Goal: Transaction & Acquisition: Purchase product/service

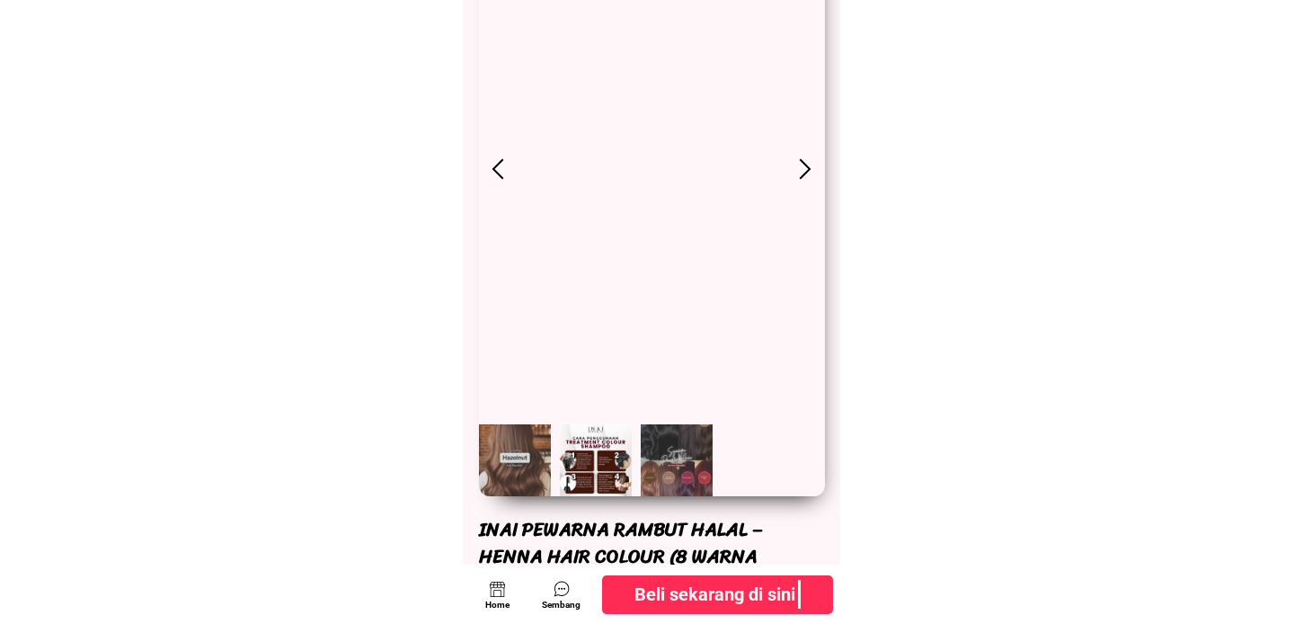
scroll to position [499, 0]
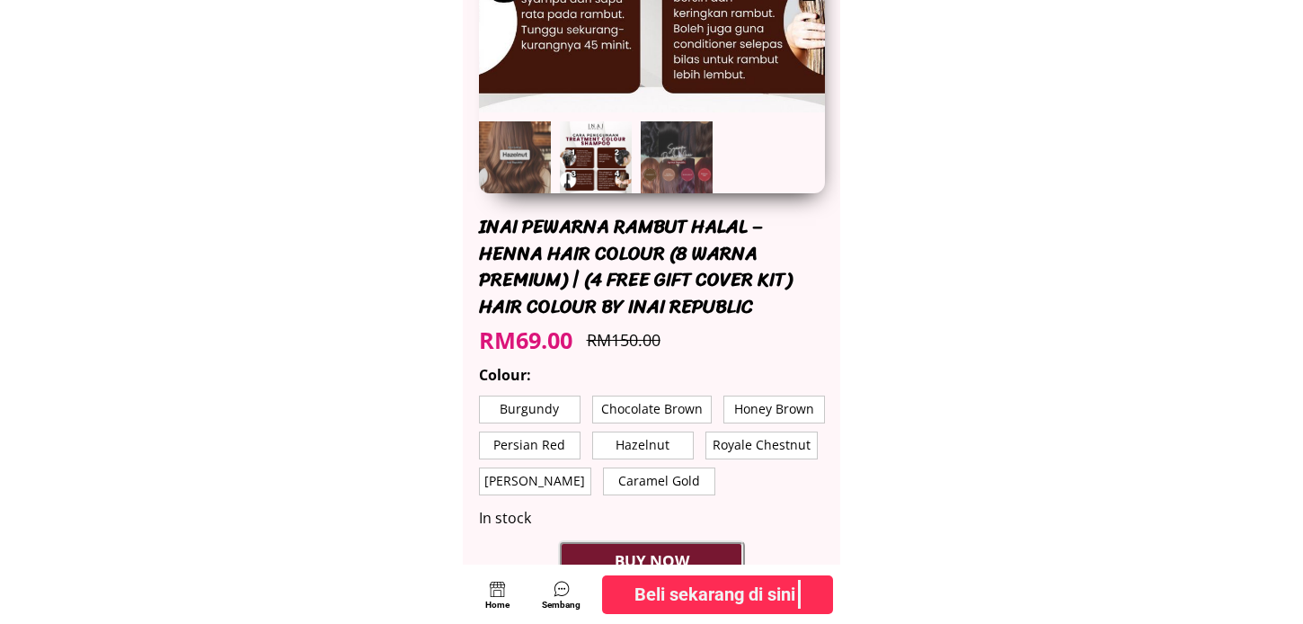
click at [498, 220] on div "INAI PEWARNA RAMBUT HALAL – HENNA HAIR COLOUR (8 WARNA PREMIUM) | (4 FREE GIFT …" at bounding box center [652, 267] width 346 height 106
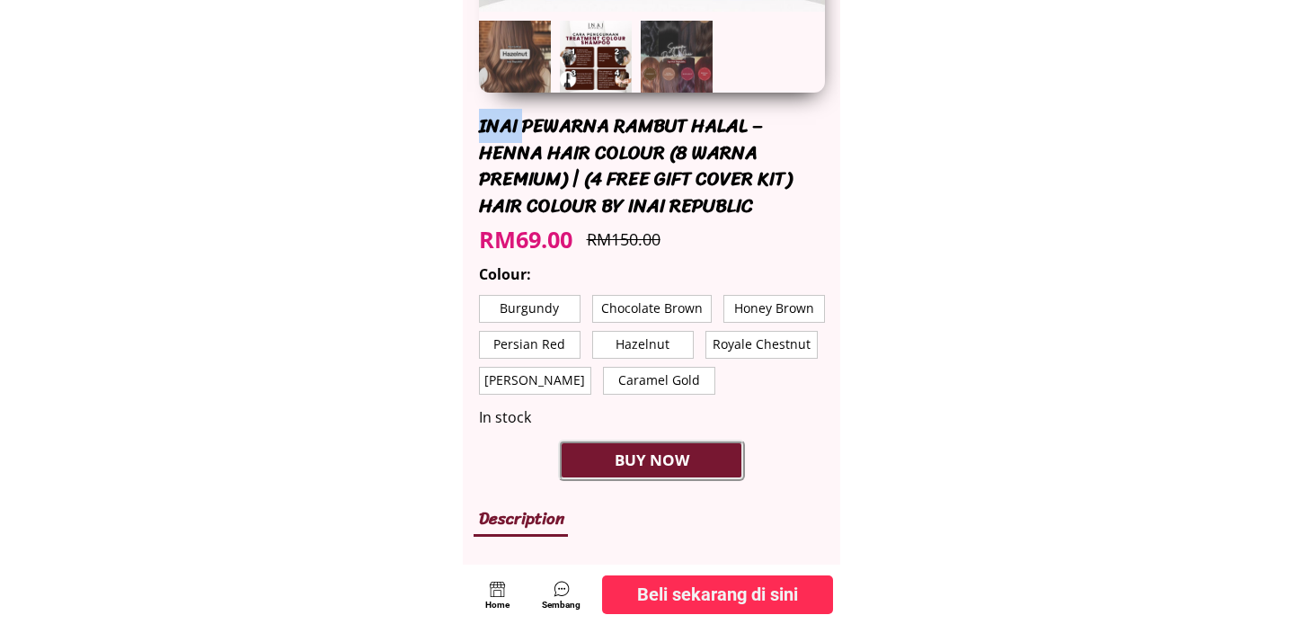
scroll to position [598, 0]
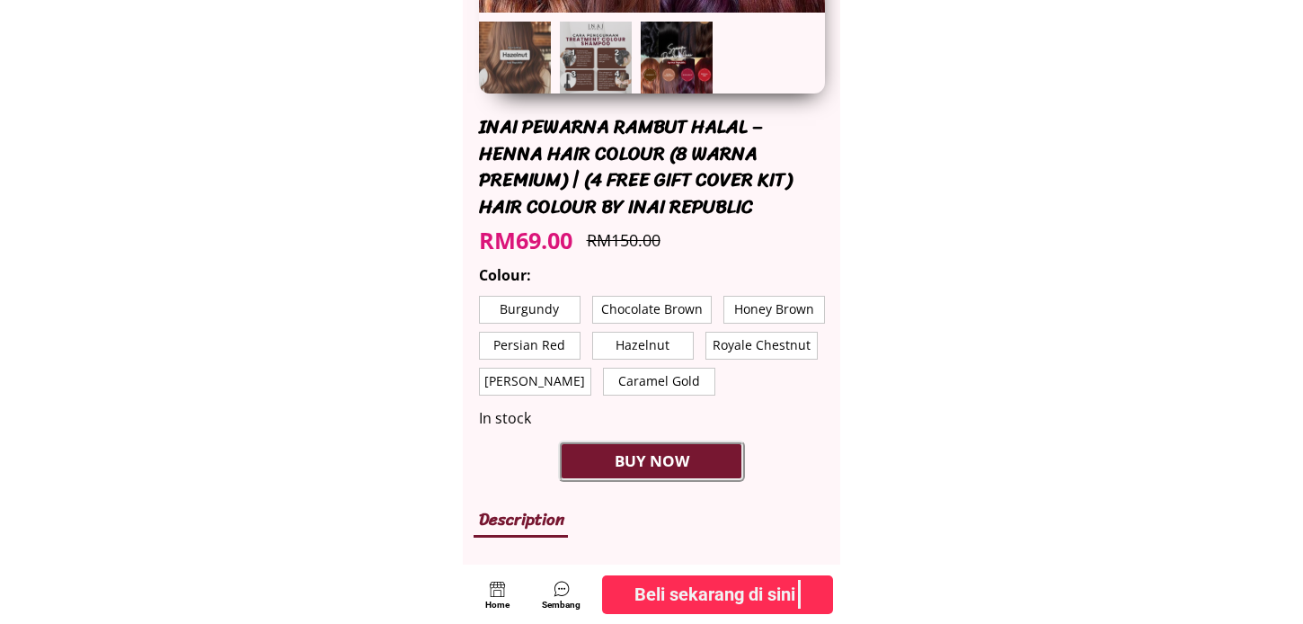
click at [638, 209] on div "INAI PEWARNA RAMBUT HALAL – HENNA HAIR COLOUR (8 WARNA PREMIUM) | (4 FREE GIFT …" at bounding box center [652, 167] width 346 height 106
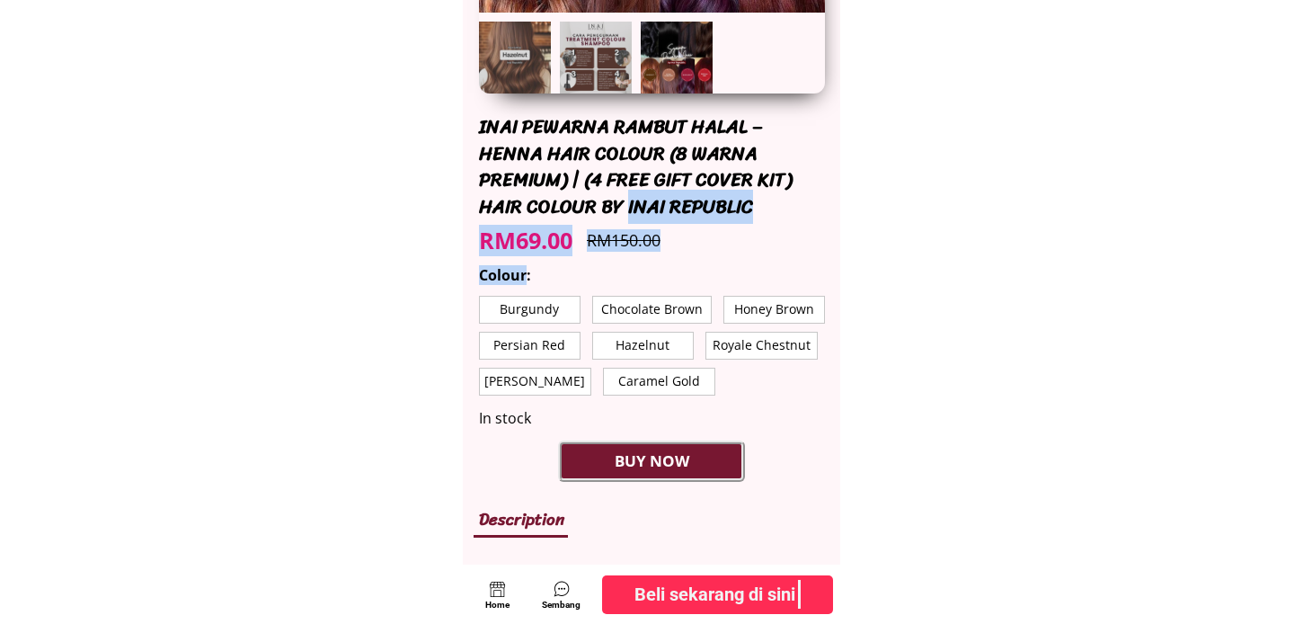
drag, startPoint x: 638, startPoint y: 209, endPoint x: 686, endPoint y: 208, distance: 47.7
click at [686, 208] on div "INAI PEWARNA RAMBUT HALAL – HENNA HAIR COLOUR (8 WARNA PREMIUM) | (4 FREE GIFT …" at bounding box center [652, 167] width 346 height 106
copy div "INAI REPUBLIC RM69.00 RM150.00 Colour"
click at [684, 209] on div "INAI PEWARNA RAMBUT HALAL – HENNA HAIR COLOUR (8 WARNA PREMIUM) | (4 FREE GIFT …" at bounding box center [652, 167] width 346 height 106
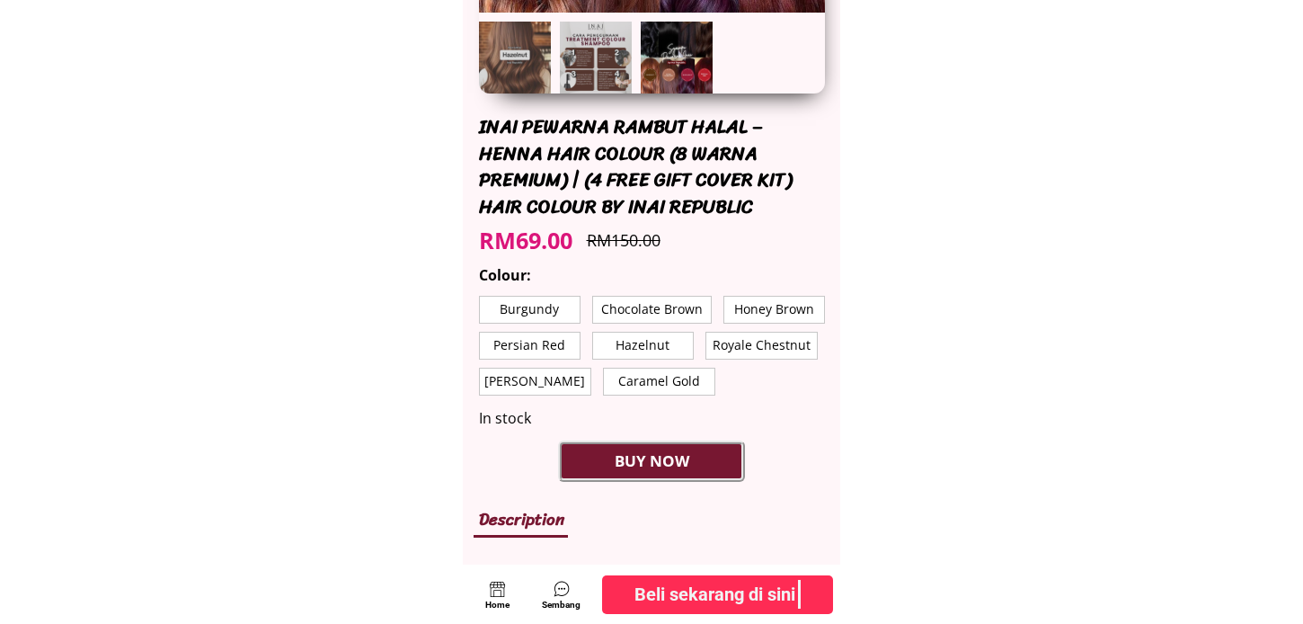
click at [638, 204] on div "INAI PEWARNA RAMBUT HALAL – HENNA HAIR COLOUR (8 WARNA PREMIUM) | (4 FREE GIFT …" at bounding box center [652, 167] width 346 height 106
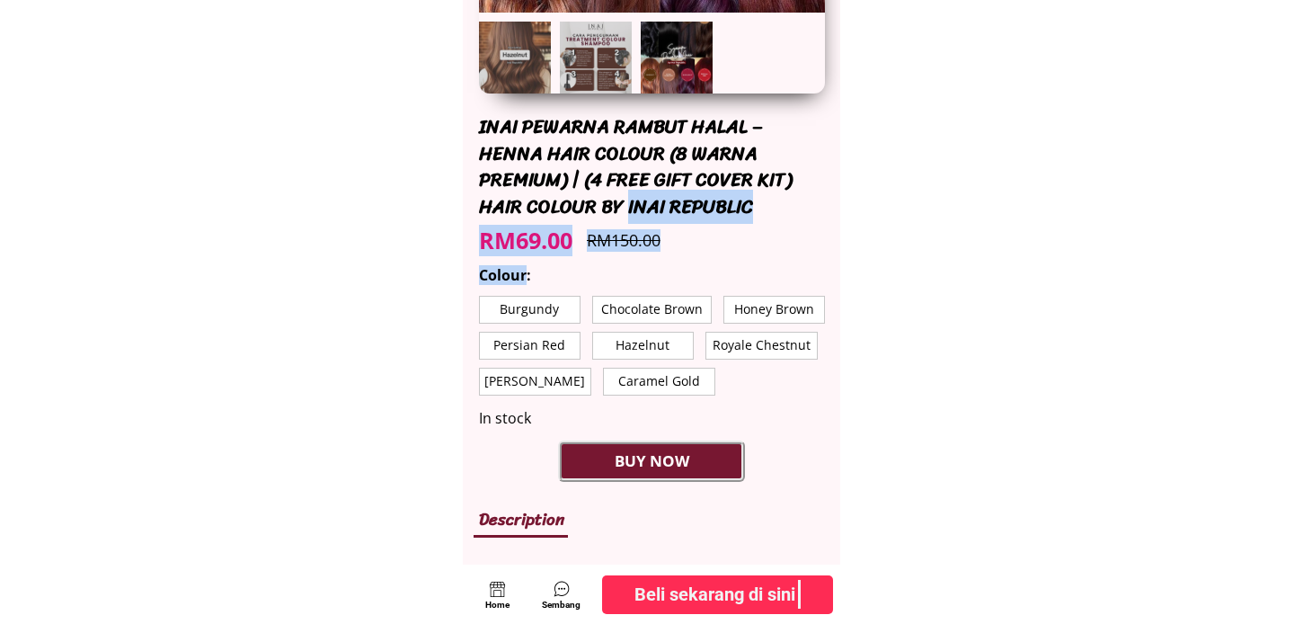
drag, startPoint x: 638, startPoint y: 204, endPoint x: 697, endPoint y: 208, distance: 59.5
click at [697, 208] on div "INAI PEWARNA RAMBUT HALAL – HENNA HAIR COLOUR (8 WARNA PREMIUM) | (4 FREE GIFT …" at bounding box center [652, 167] width 346 height 106
click at [711, 217] on div "INAI PEWARNA RAMBUT HALAL – HENNA HAIR COLOUR (8 WARNA PREMIUM) | (4 FREE GIFT …" at bounding box center [652, 167] width 346 height 106
click at [762, 202] on div "INAI PEWARNA RAMBUT HALAL – HENNA HAIR COLOUR (8 WARNA PREMIUM) | (4 FREE GIFT …" at bounding box center [652, 167] width 346 height 106
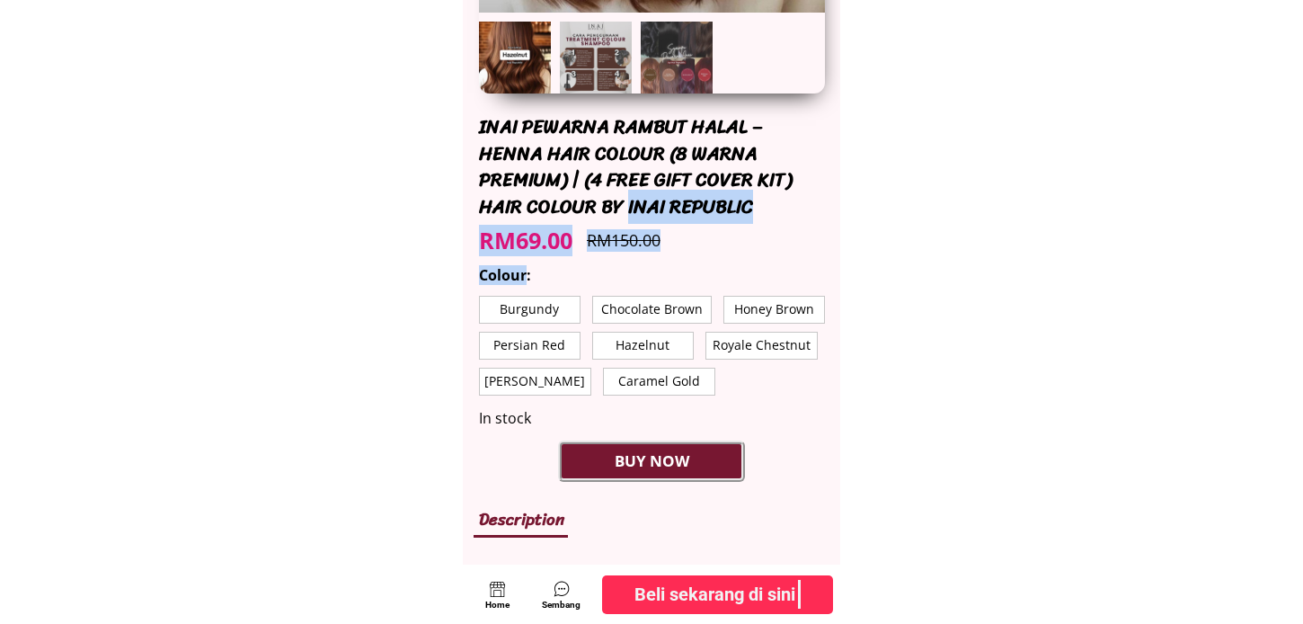
click at [751, 202] on div "INAI PEWARNA RAMBUT HALAL – HENNA HAIR COLOUR (8 WARNA PREMIUM) | (4 FREE GIFT …" at bounding box center [652, 167] width 346 height 106
drag, startPoint x: 749, startPoint y: 203, endPoint x: 625, endPoint y: 201, distance: 124.0
click at [625, 201] on div "INAI PEWARNA RAMBUT HALAL – HENNA HAIR COLOUR (8 WARNA PREMIUM) | (4 FREE GIFT …" at bounding box center [652, 167] width 346 height 106
copy div "INAI REPUBLIC"
